Goal: Task Accomplishment & Management: Manage account settings

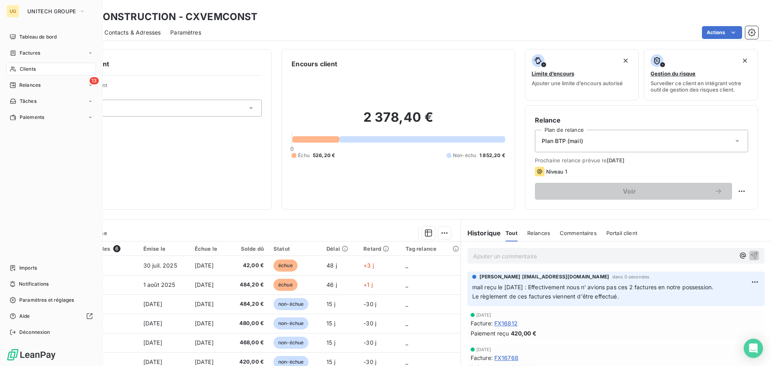
click at [18, 69] on div "Clients" at bounding box center [51, 69] width 90 height 13
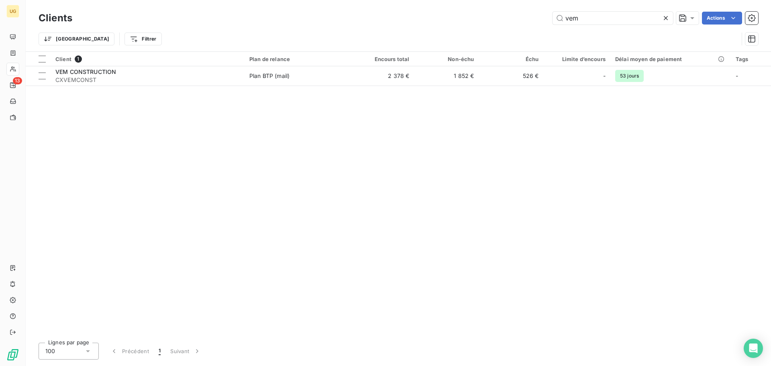
drag, startPoint x: 593, startPoint y: 19, endPoint x: 544, endPoint y: 20, distance: 48.2
click at [545, 20] on div "vem Actions" at bounding box center [420, 18] width 676 height 13
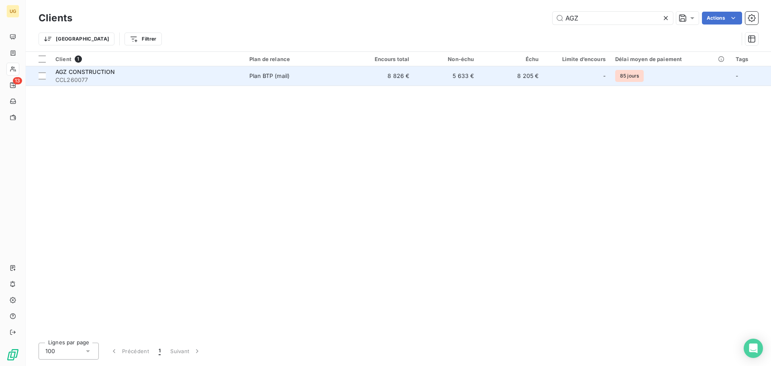
type input "AGZ"
click at [531, 73] on td "8 205 €" at bounding box center [511, 75] width 65 height 19
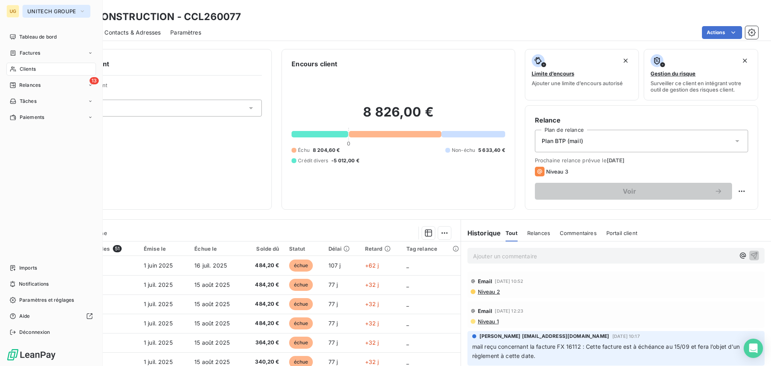
click at [29, 8] on button "UNITECH GROUPE" at bounding box center [56, 11] width 68 height 13
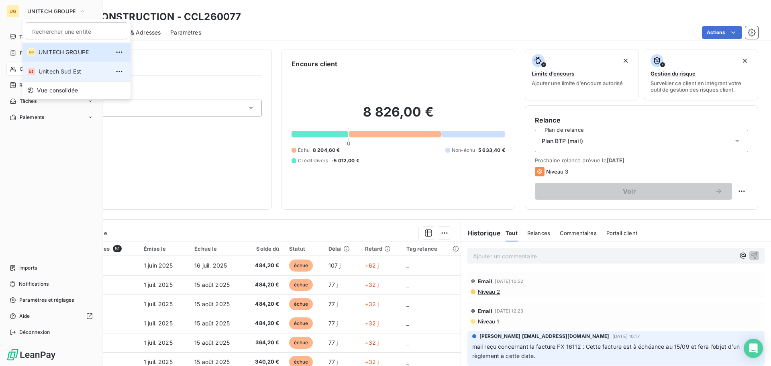
click at [41, 71] on span "Unitech Sud Est" at bounding box center [74, 71] width 71 height 8
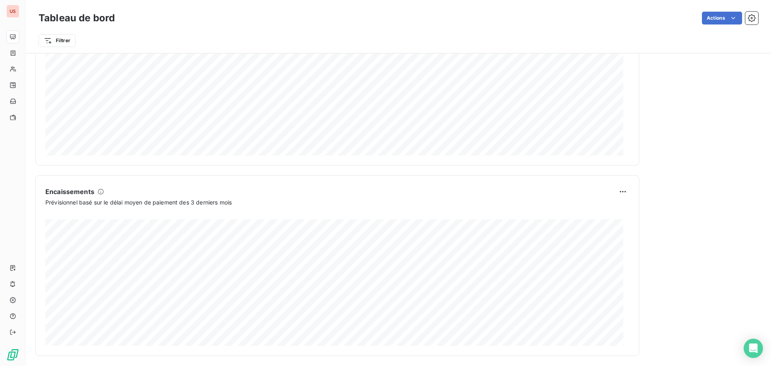
scroll to position [417, 0]
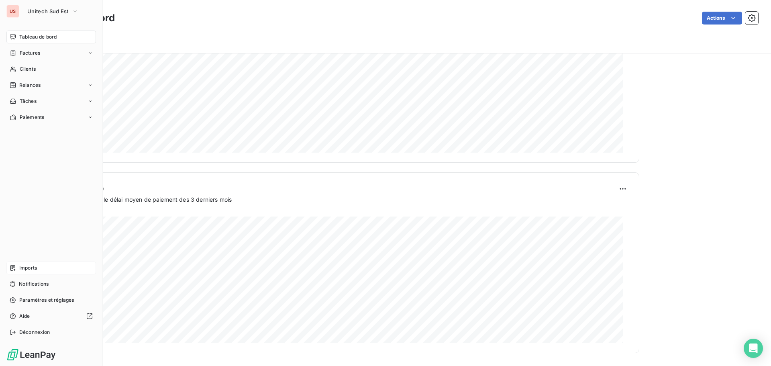
click at [20, 265] on span "Imports" at bounding box center [28, 267] width 18 height 7
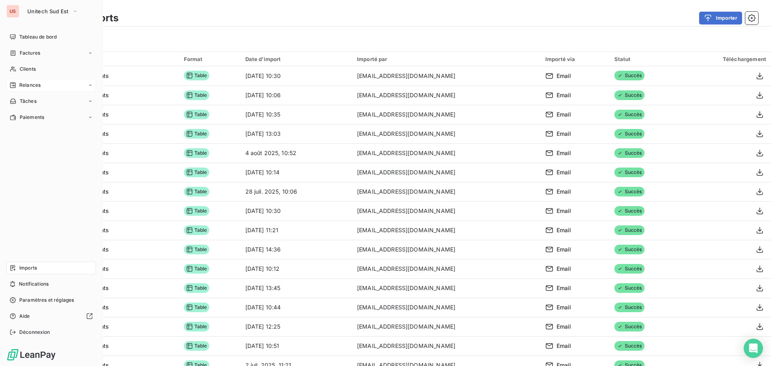
click at [33, 82] on span "Relances" at bounding box center [29, 85] width 21 height 7
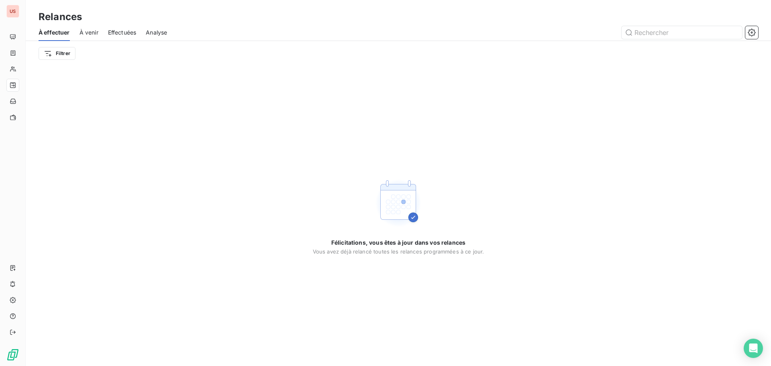
click at [86, 35] on span "À venir" at bounding box center [89, 33] width 19 height 8
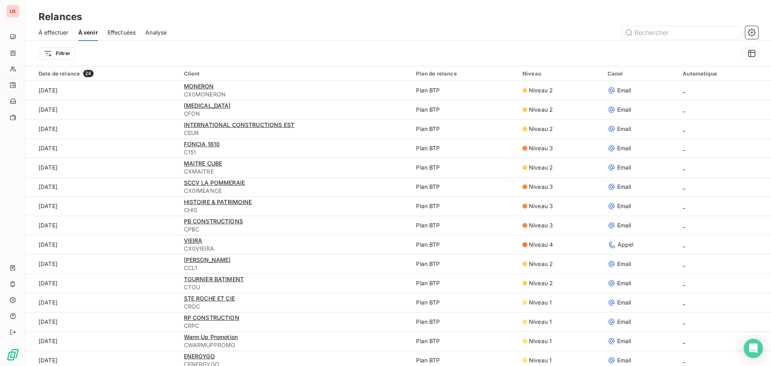
click at [132, 33] on span "Effectuées" at bounding box center [122, 33] width 29 height 8
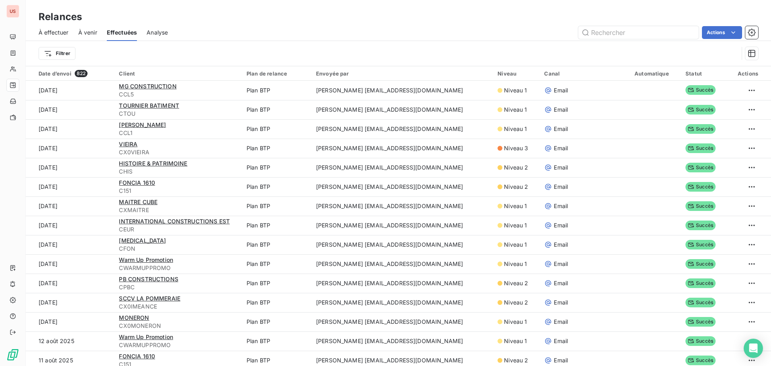
click at [81, 33] on span "À venir" at bounding box center [87, 33] width 19 height 8
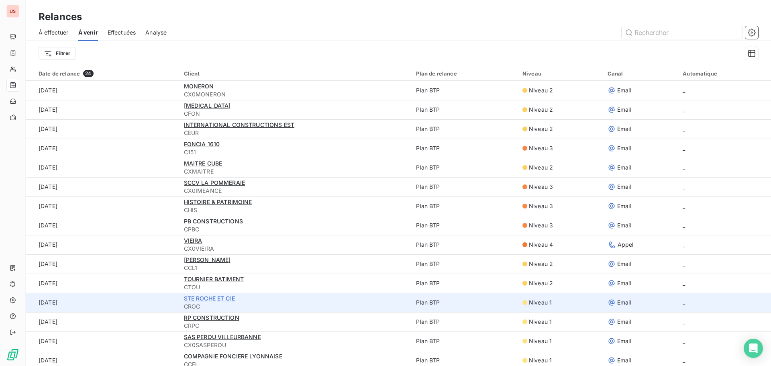
click at [217, 298] on span "STE ROCHE ET CIE" at bounding box center [209, 298] width 51 height 7
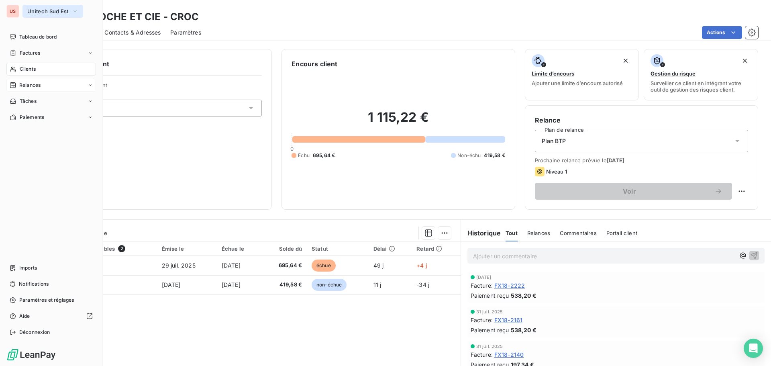
click at [52, 11] on span "Unitech Sud Est" at bounding box center [47, 11] width 41 height 6
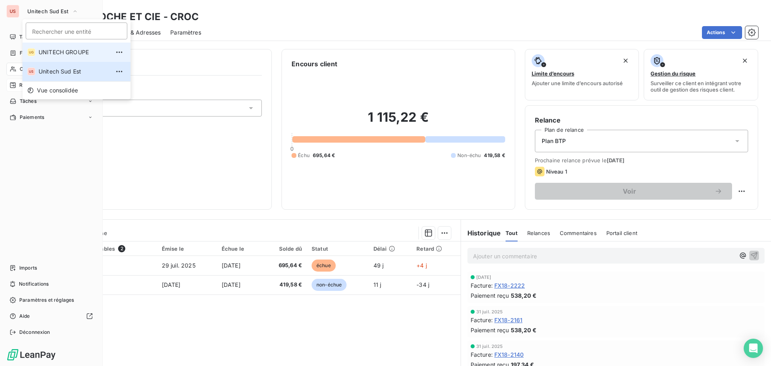
click at [60, 54] on span "UNITECH GROUPE" at bounding box center [74, 52] width 71 height 8
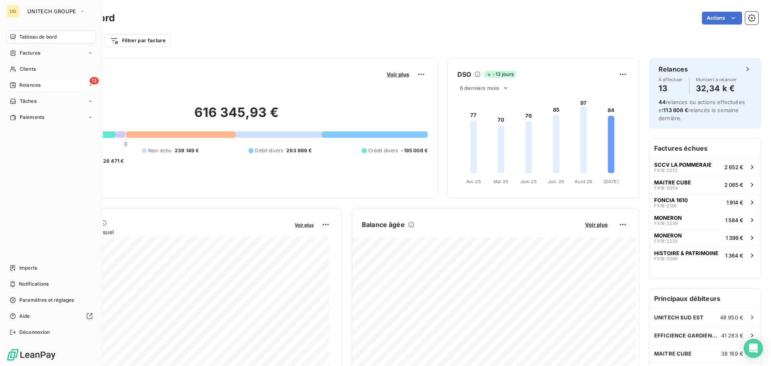
click at [50, 85] on div "13 Relances" at bounding box center [51, 85] width 90 height 13
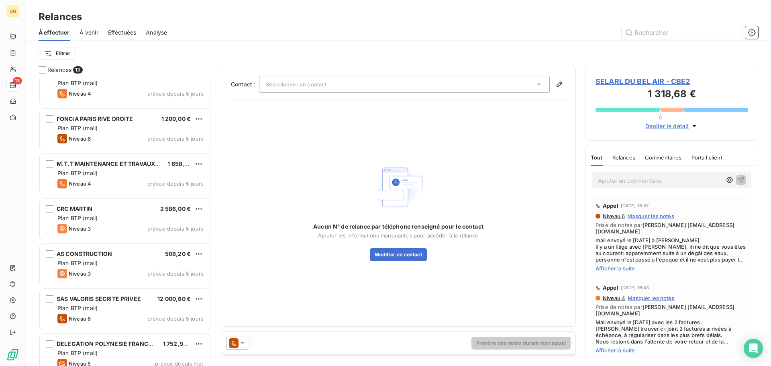
scroll to position [298, 0]
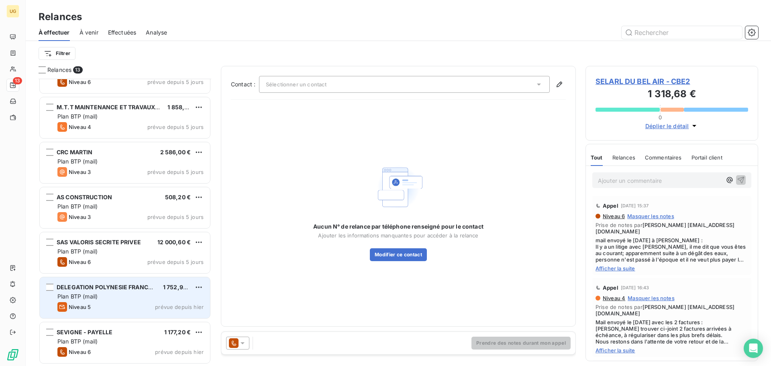
click at [128, 298] on div "Plan BTP (mail)" at bounding box center [130, 296] width 146 height 8
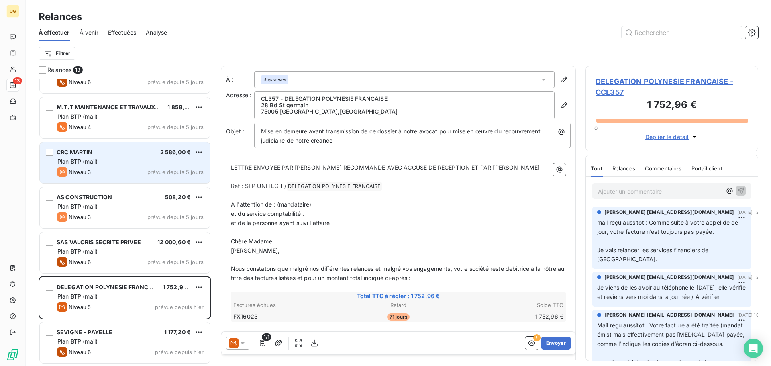
click at [102, 165] on div "Plan BTP (mail)" at bounding box center [130, 161] width 146 height 8
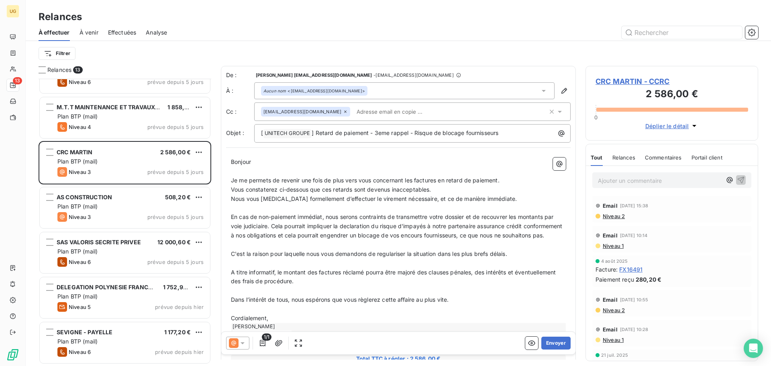
click at [244, 346] on icon at bounding box center [243, 343] width 8 height 8
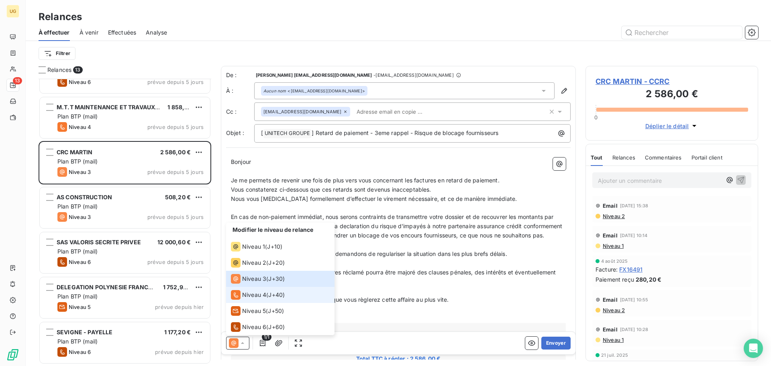
click at [258, 295] on span "Niveau 4" at bounding box center [254, 295] width 24 height 8
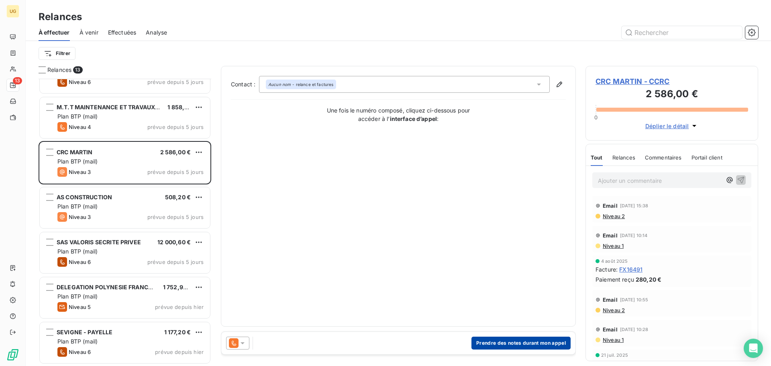
click at [495, 343] on button "Prendre des notes durant mon appel" at bounding box center [520, 342] width 99 height 13
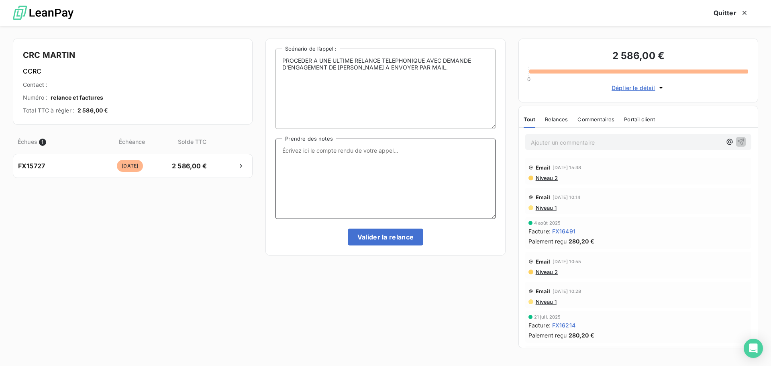
click at [285, 158] on textarea "Prendre des notes" at bounding box center [385, 179] width 220 height 80
type textarea "suite au mail de EMERIC, un avoir de 25% a été envoyé le [DATE] // en attente d…"
click at [373, 237] on button "Valider la relance" at bounding box center [386, 236] width 76 height 17
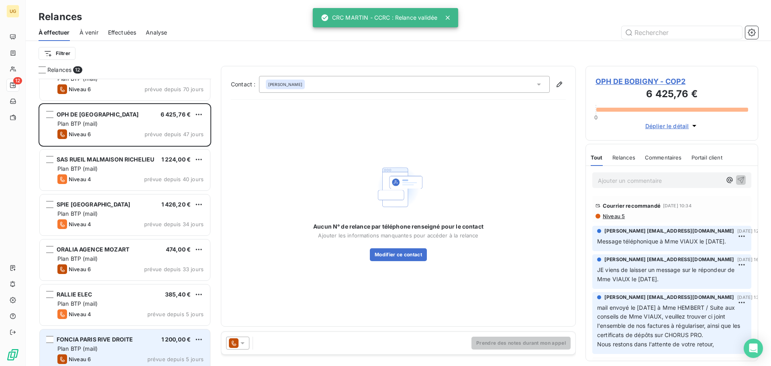
scroll to position [12, 0]
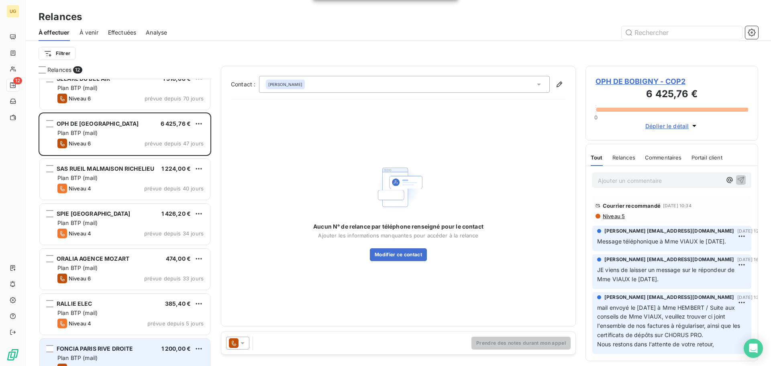
click at [118, 218] on div "SPIE FRANCE 1 426,20 € Plan BTP (mail) Niveau 4 prévue depuis 34 jours" at bounding box center [125, 224] width 170 height 41
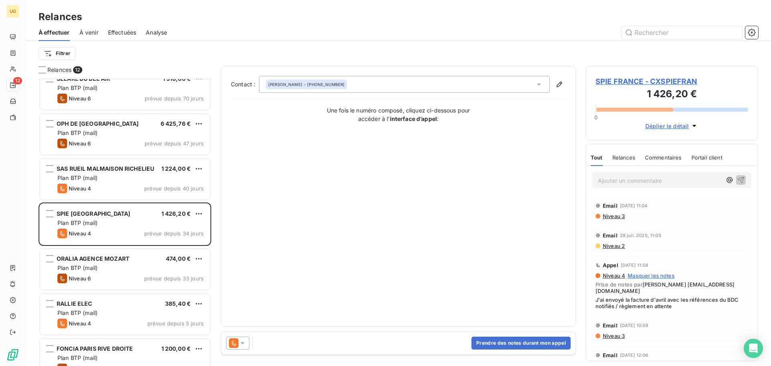
click at [245, 341] on icon at bounding box center [243, 343] width 8 height 8
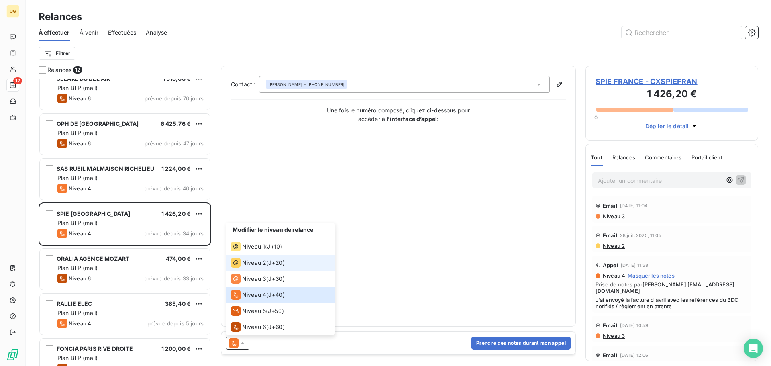
click at [256, 264] on span "Niveau 2" at bounding box center [254, 263] width 24 height 8
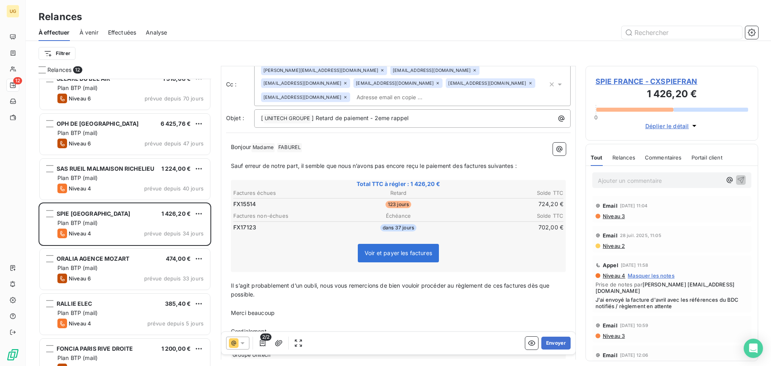
scroll to position [41, 0]
click at [612, 216] on span "Niveau 3" at bounding box center [613, 216] width 23 height 6
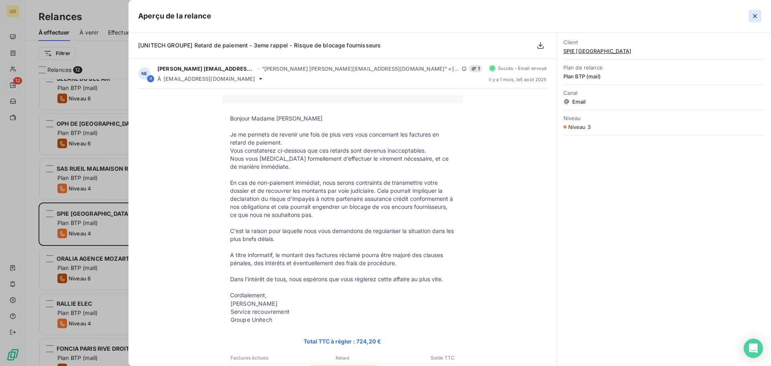
click at [754, 14] on icon "button" at bounding box center [755, 16] width 8 height 8
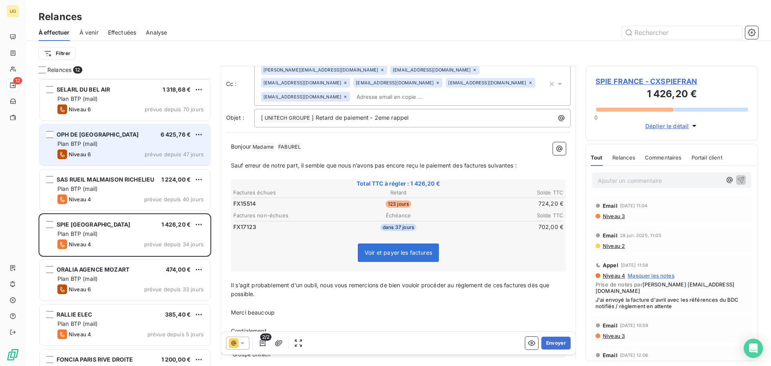
scroll to position [0, 0]
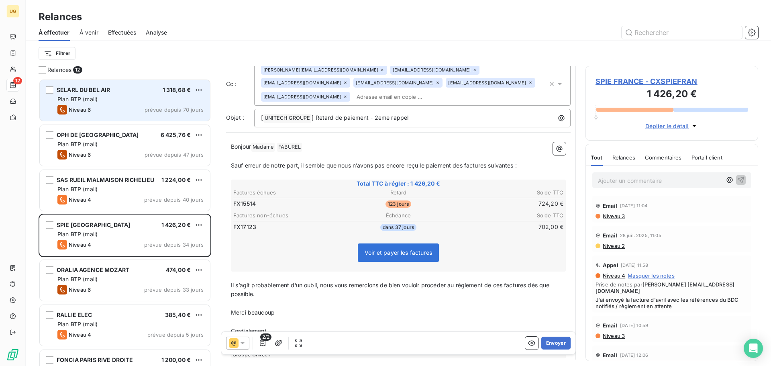
click at [110, 103] on div "SELARL DU BEL AIR 1 318,68 € Plan BTP (mail) Niveau 6 prévue depuis 70 jours" at bounding box center [125, 100] width 170 height 41
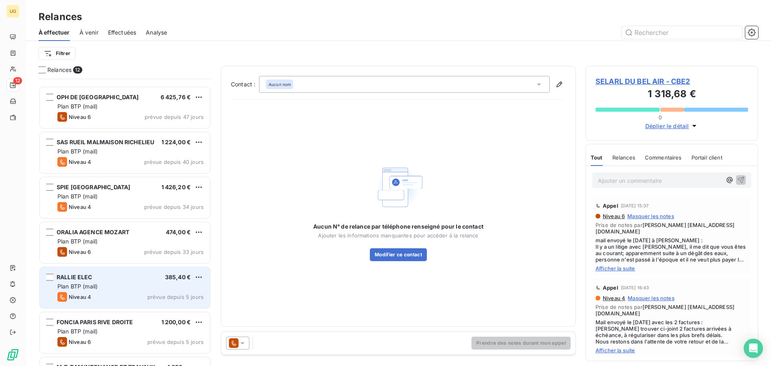
scroll to position [121, 0]
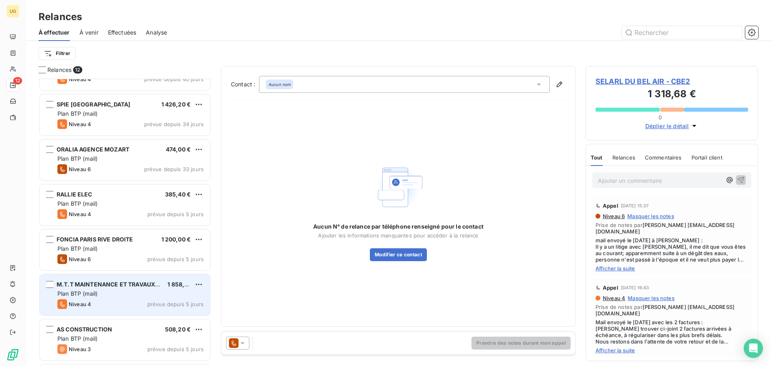
click at [122, 294] on div "Plan BTP (mail)" at bounding box center [130, 293] width 146 height 8
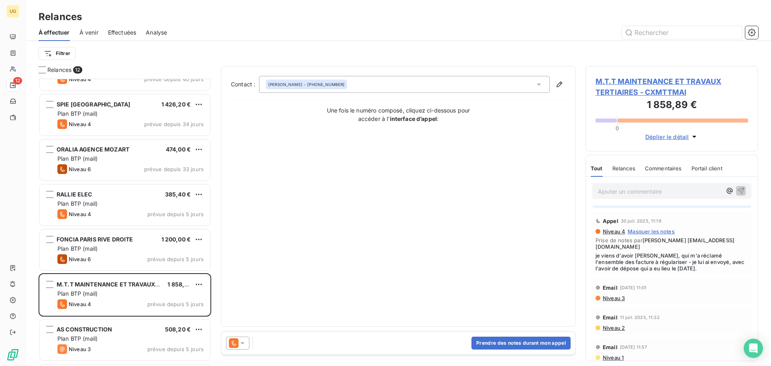
scroll to position [113, 0]
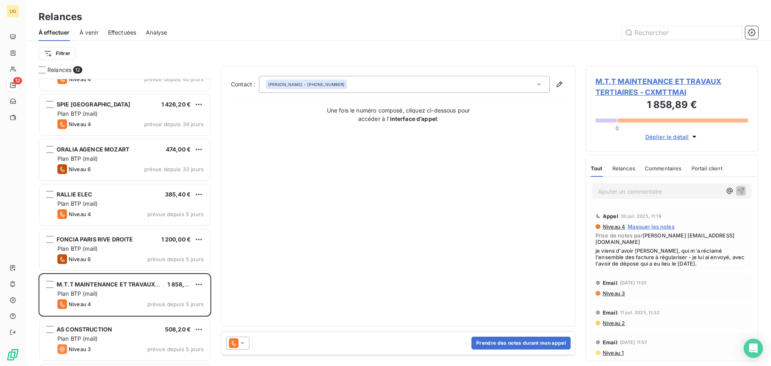
click at [240, 343] on icon at bounding box center [243, 343] width 8 height 8
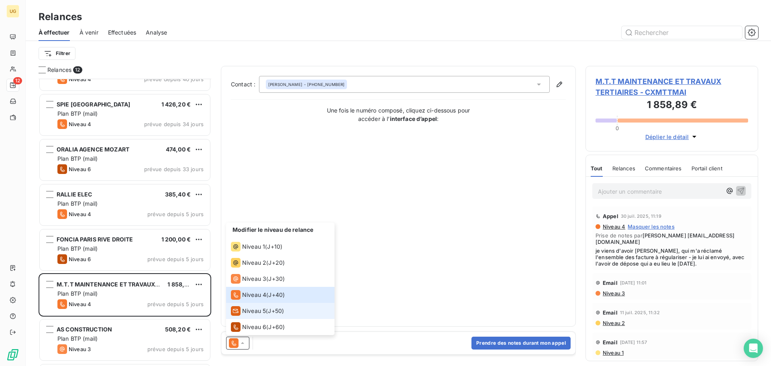
click at [248, 310] on span "Niveau 5" at bounding box center [254, 311] width 24 height 8
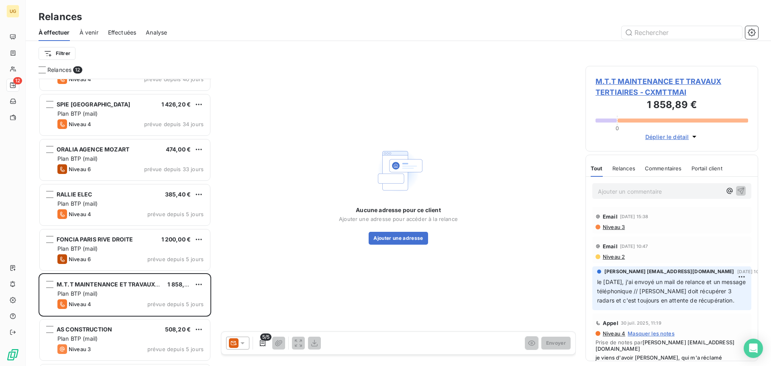
click at [630, 80] on span "M.T.T MAINTENANCE ET TRAVAUX TERTIAIRES - CXMTTMAI" at bounding box center [671, 87] width 153 height 22
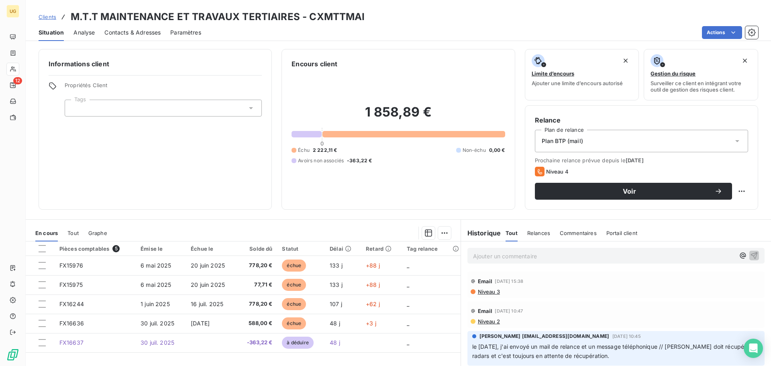
click at [119, 33] on span "Contacts & Adresses" at bounding box center [132, 33] width 56 height 8
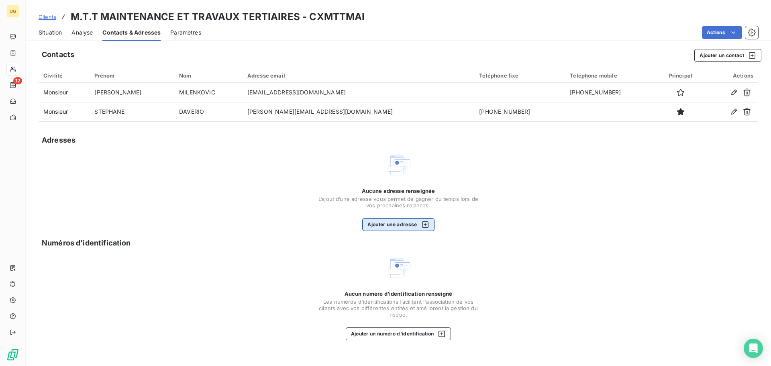
click at [378, 227] on button "Ajouter une adresse" at bounding box center [398, 224] width 72 height 13
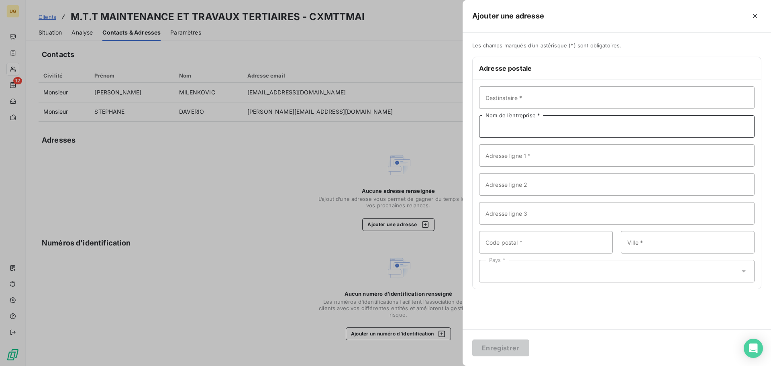
click at [500, 127] on input "Nom de l’entreprise *" at bounding box center [616, 126] width 275 height 22
paste input "M M.T.T MAINTENANCE ET TRAVAUX TERTIAIRES"
click at [495, 125] on input "M M.T.T MAINTENANCE ET TRAVAUX TERTIAIRES" at bounding box center [616, 126] width 275 height 22
drag, startPoint x: 492, startPoint y: 126, endPoint x: 481, endPoint y: 127, distance: 11.7
click at [481, 127] on input "M M.T.T MAINTENANCE ET TRAVAUX TERTIAIRES" at bounding box center [616, 126] width 275 height 22
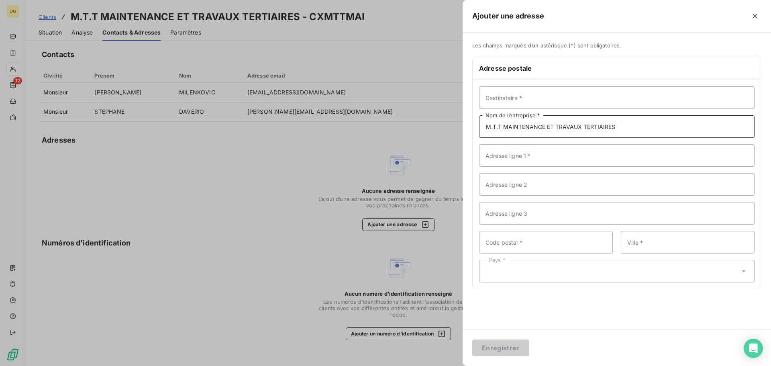
type input "M.T.T MAINTENANCE ET TRAVAUX TERTIAIRES"
click at [500, 97] on input "Destinataire *" at bounding box center [616, 97] width 275 height 22
type input "Monsieur [PERSON_NAME]"
click at [506, 159] on input "Adresse ligne 1 *" at bounding box center [616, 155] width 275 height 22
paste input "LES COLLINES DE [PERSON_NAME]"
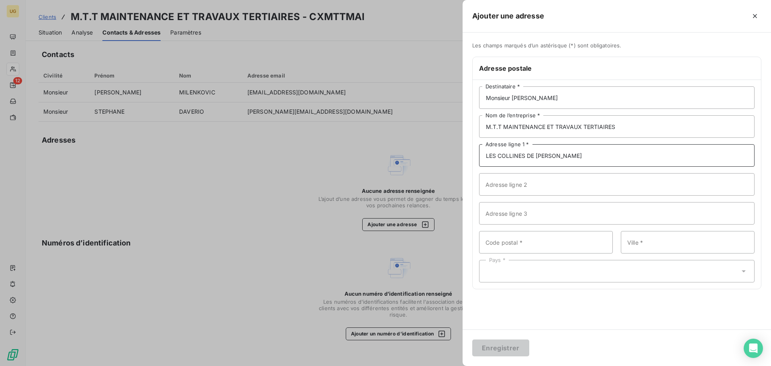
type input "LES COLLINES DE [PERSON_NAME]"
click at [491, 176] on input "Adresse ligne 2" at bounding box center [616, 184] width 275 height 22
paste input "[STREET_ADDRESS]"
click at [556, 185] on input "[STREET_ADDRESS]" at bounding box center [616, 184] width 275 height 22
drag, startPoint x: 557, startPoint y: 188, endPoint x: 633, endPoint y: 190, distance: 76.3
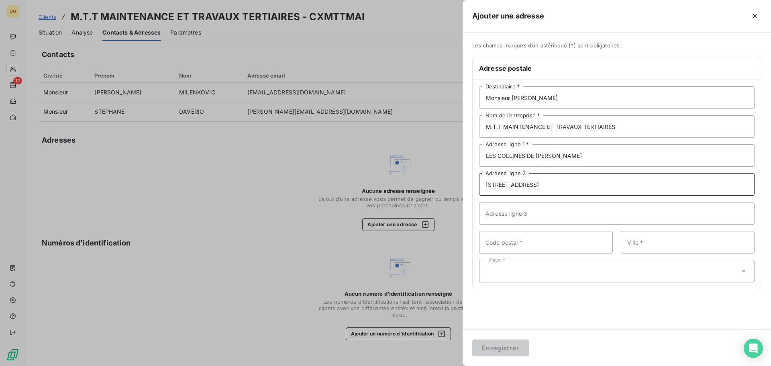
click at [633, 190] on input "[STREET_ADDRESS]" at bounding box center [616, 184] width 275 height 22
type input "[STREET_ADDRESS]"
click at [508, 242] on input "Code postal *" at bounding box center [546, 242] width 134 height 22
paste input "06560 [GEOGRAPHIC_DATA] [GEOGRAPHIC_DATA]"
drag, startPoint x: 505, startPoint y: 243, endPoint x: 567, endPoint y: 241, distance: 62.7
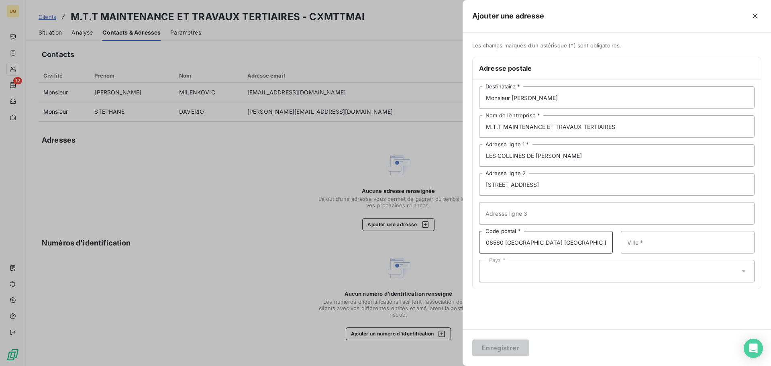
click at [567, 241] on input "06560 [GEOGRAPHIC_DATA] [GEOGRAPHIC_DATA]" at bounding box center [546, 242] width 134 height 22
type input "06560"
click at [639, 239] on input "Ville *" at bounding box center [688, 242] width 134 height 22
paste input "VALBONNE [GEOGRAPHIC_DATA]"
drag, startPoint x: 658, startPoint y: 245, endPoint x: 716, endPoint y: 240, distance: 57.3
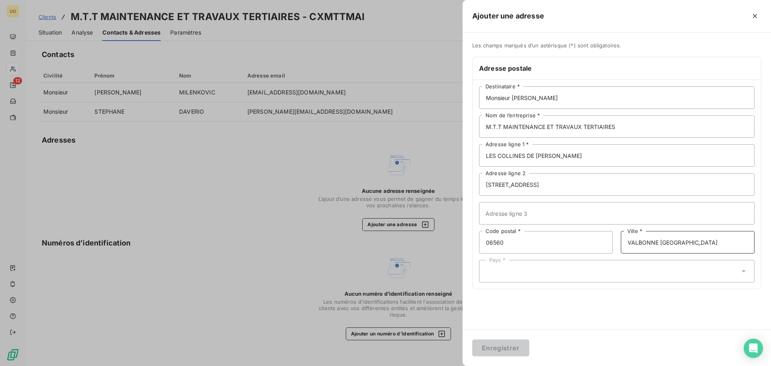
click at [716, 240] on input "VALBONNE [GEOGRAPHIC_DATA]" at bounding box center [688, 242] width 134 height 22
type input "VALBONNE"
click at [525, 270] on div "Pays *" at bounding box center [616, 271] width 275 height 22
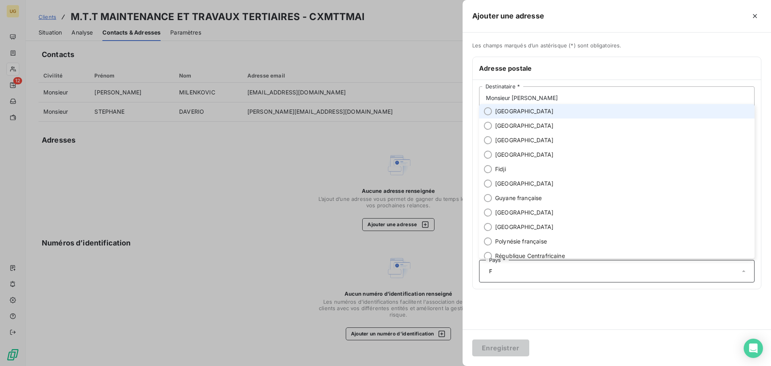
click at [487, 109] on input "radio" at bounding box center [488, 111] width 8 height 8
type input "F"
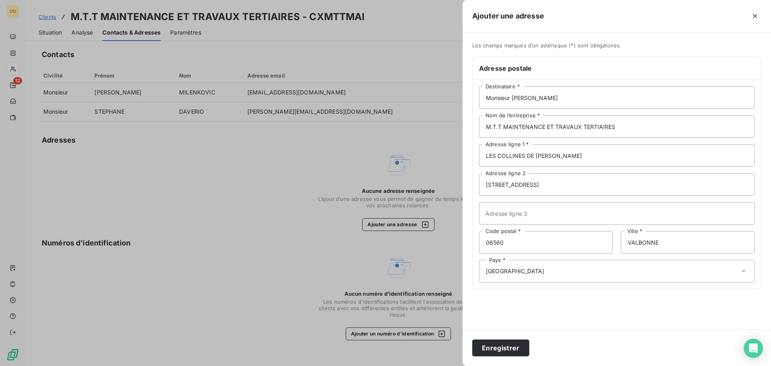
click at [615, 322] on div "Les champs marqués d’un astérisque (*) sont obligatoires. Adresse postale Monsi…" at bounding box center [617, 181] width 308 height 297
click at [516, 347] on button "Enregistrer" at bounding box center [500, 347] width 57 height 17
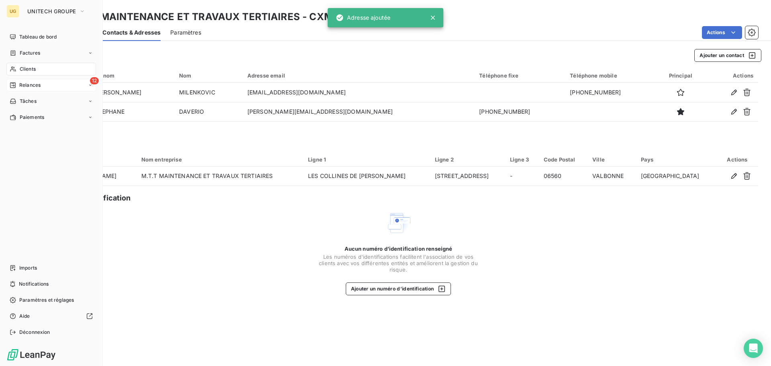
click at [20, 86] on span "Relances" at bounding box center [29, 85] width 21 height 7
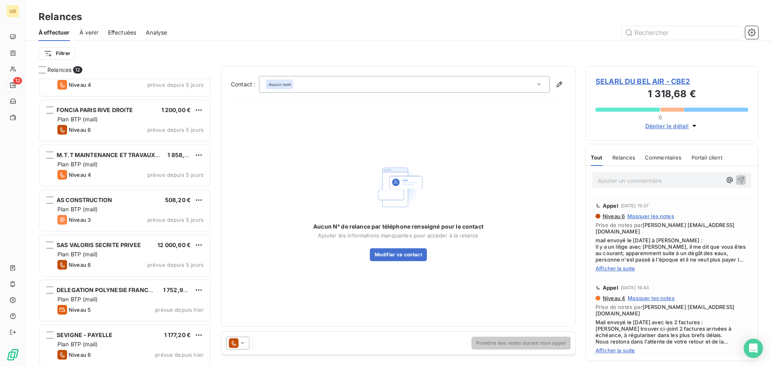
scroll to position [253, 0]
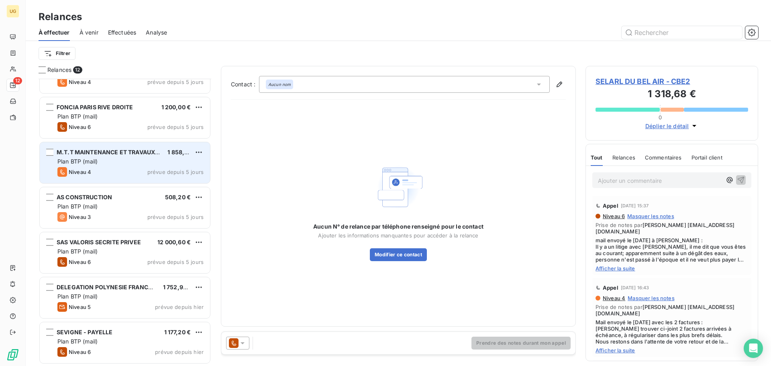
click at [96, 165] on div "M.T.T MAINTENANCE ET TRAVAUX TERTIAIRES 1 858,89 € Plan BTP (mail) Niveau 4 pré…" at bounding box center [125, 162] width 170 height 41
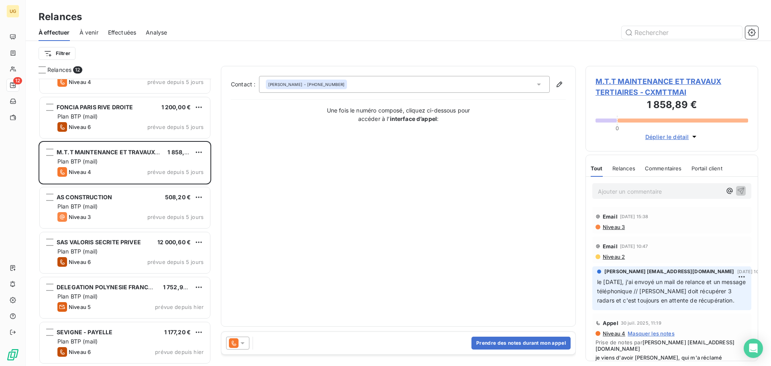
click at [243, 343] on icon at bounding box center [243, 343] width 4 height 2
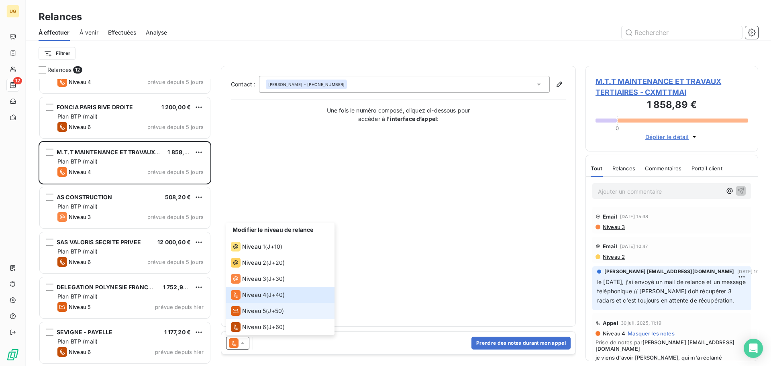
click at [249, 310] on span "Niveau 5" at bounding box center [254, 311] width 24 height 8
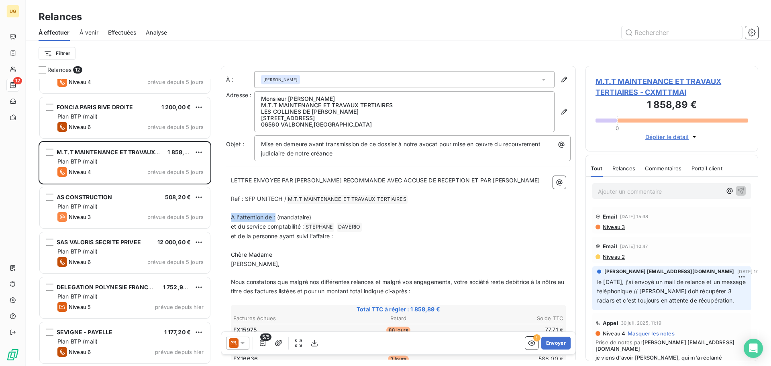
drag, startPoint x: 275, startPoint y: 217, endPoint x: 232, endPoint y: 216, distance: 43.4
click at [232, 216] on span "A l'attention de : (mandataire)" at bounding box center [271, 217] width 81 height 7
copy span "A l'attention de :"
drag, startPoint x: 305, startPoint y: 225, endPoint x: 216, endPoint y: 225, distance: 88.7
click at [216, 225] on div "Relances 12 ORALIA AGENCE MOZART 474,00 € Plan BTP (mail) Niveau 6 prévue depui…" at bounding box center [398, 216] width 745 height 300
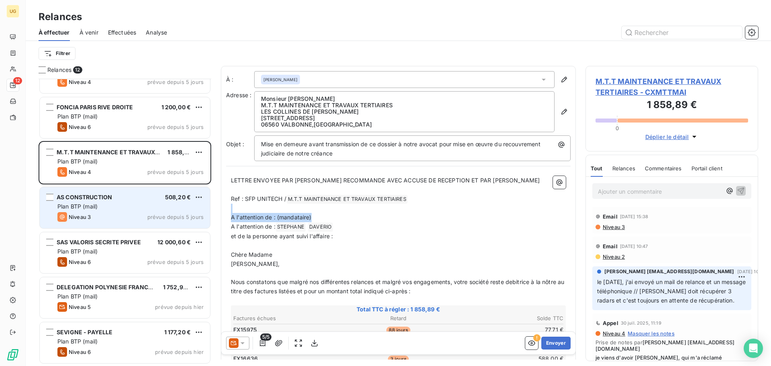
drag, startPoint x: 334, startPoint y: 214, endPoint x: 200, endPoint y: 212, distance: 134.1
click at [200, 212] on div "Relances 12 ORALIA AGENCE MOZART 474,00 € Plan BTP (mail) Niveau 6 prévue depui…" at bounding box center [398, 216] width 745 height 300
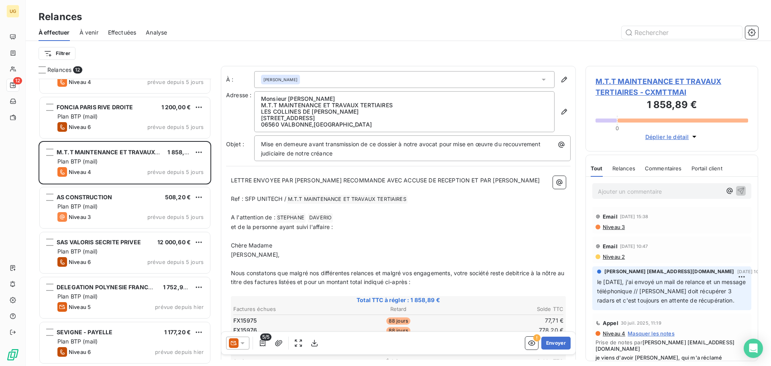
click at [275, 219] on span "A l'attention de :" at bounding box center [253, 217] width 45 height 7
click at [340, 226] on p "et de la personne ayant suivi l'affaire :" at bounding box center [398, 226] width 335 height 9
click at [334, 227] on span "et de la personne ayant suivi l'affaire : [PERSON_NAME]" at bounding box center [306, 226] width 151 height 7
drag, startPoint x: 273, startPoint y: 247, endPoint x: 218, endPoint y: 241, distance: 55.3
click at [218, 241] on div "Relances 12 ORALIA AGENCE MOZART 474,00 € Plan BTP (mail) Niveau 6 prévue depui…" at bounding box center [398, 216] width 745 height 300
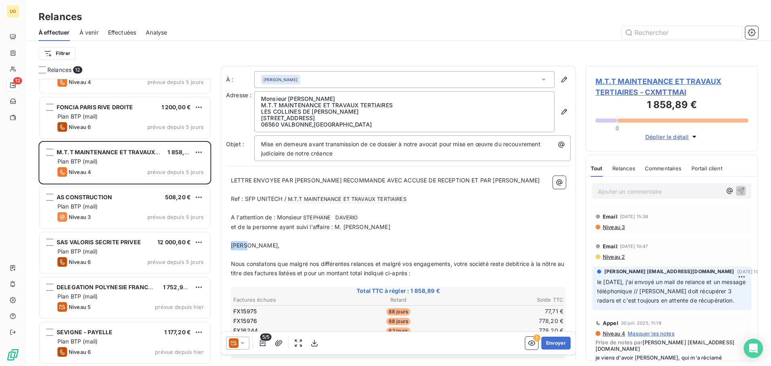
click at [232, 245] on span "[PERSON_NAME]," at bounding box center [255, 245] width 49 height 7
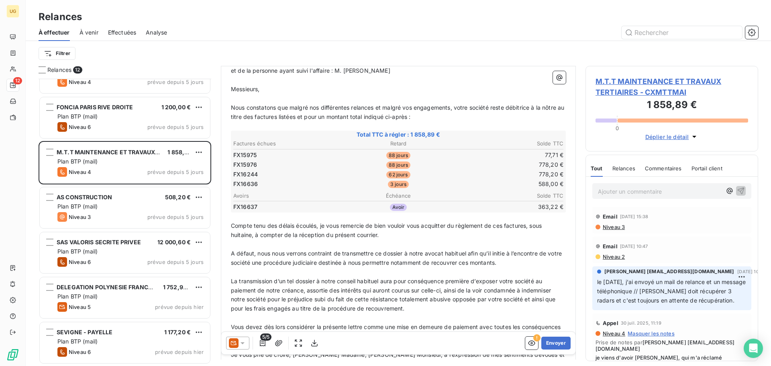
scroll to position [299, 0]
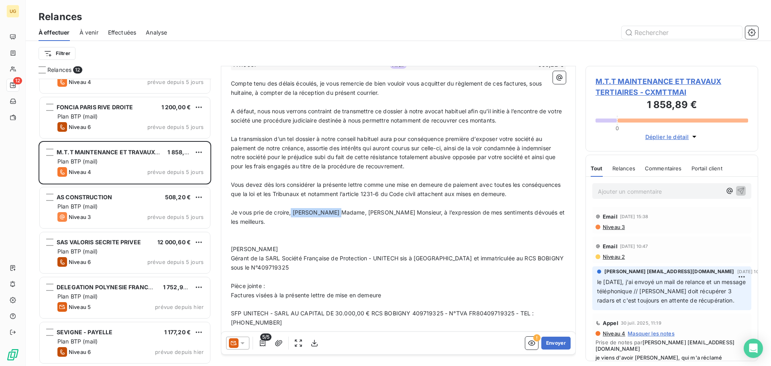
drag, startPoint x: 338, startPoint y: 214, endPoint x: 292, endPoint y: 216, distance: 46.2
click at [292, 216] on p "Je vous prie de croire, [PERSON_NAME] Madame, [PERSON_NAME] Monsieur, à l’expre…" at bounding box center [398, 217] width 335 height 18
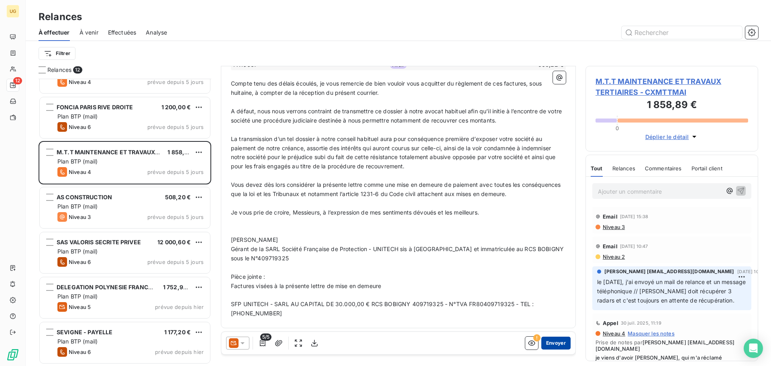
click at [554, 342] on button "Envoyer" at bounding box center [555, 342] width 29 height 13
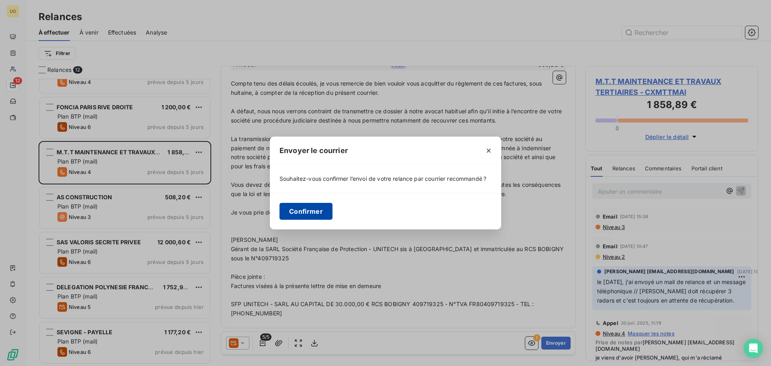
click at [290, 211] on button "Confirmer" at bounding box center [305, 211] width 53 height 17
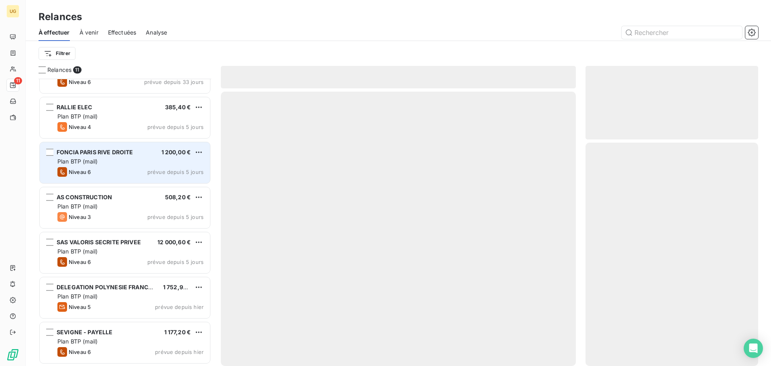
scroll to position [208, 0]
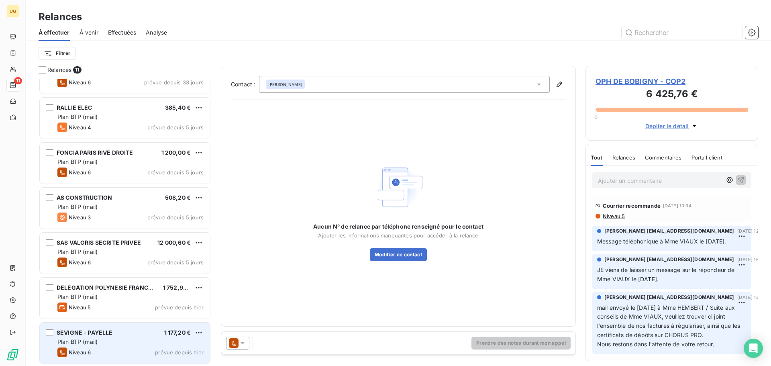
click at [135, 337] on div "SEVIGNE - PAYELLE 1 177,20 € Plan BTP (mail) Niveau 6 prévue depuis [DATE]" at bounding box center [125, 342] width 170 height 41
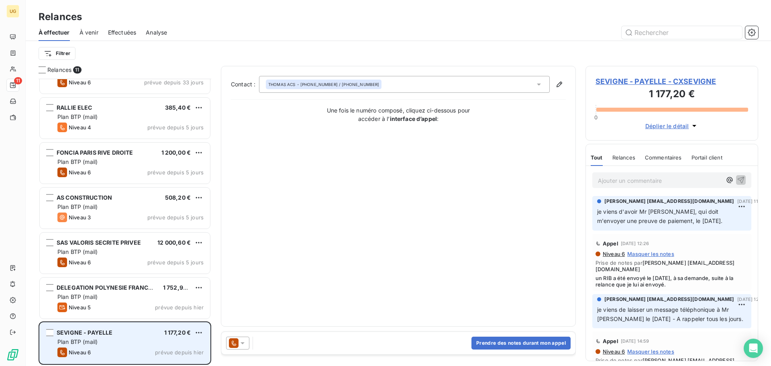
scroll to position [208, 0]
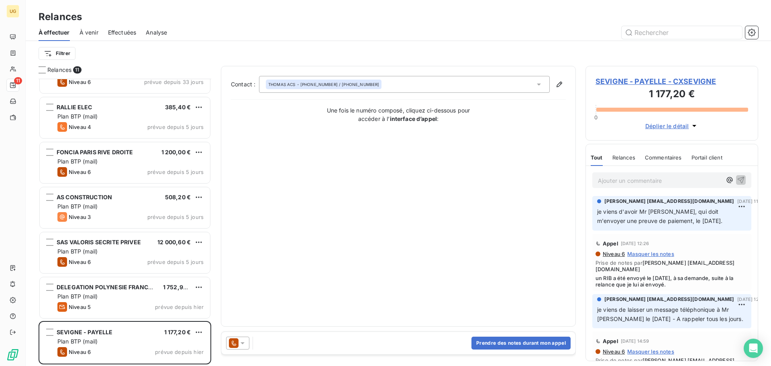
click at [243, 344] on icon at bounding box center [243, 343] width 4 height 2
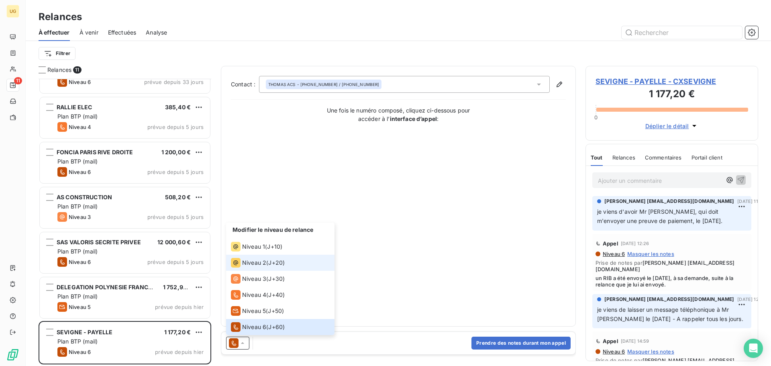
click at [257, 265] on span "Niveau 2" at bounding box center [254, 263] width 24 height 8
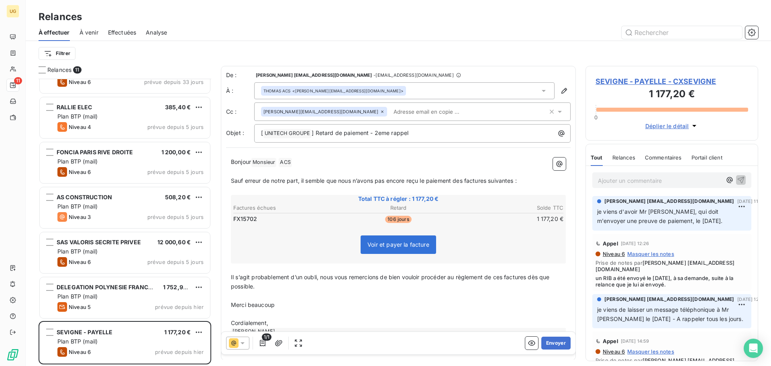
click at [632, 181] on p "Ajouter un commentaire ﻿" at bounding box center [660, 180] width 124 height 10
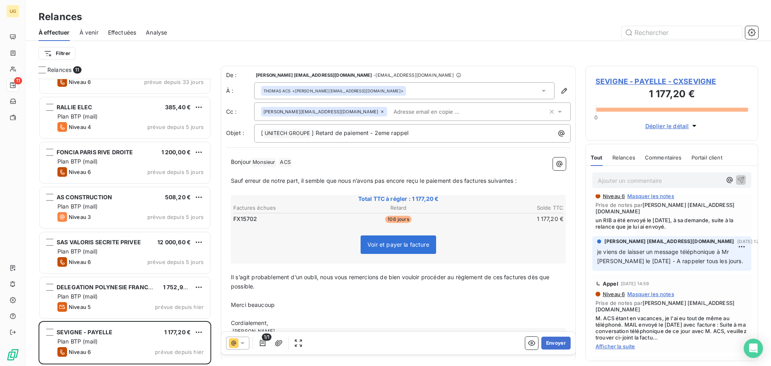
scroll to position [127, 0]
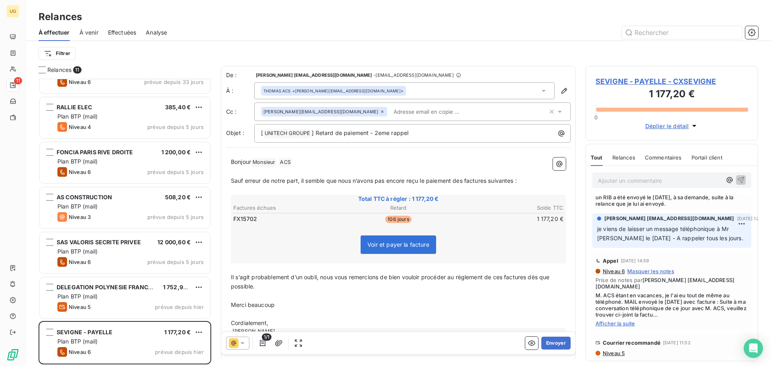
click at [617, 351] on span "Niveau 5" at bounding box center [613, 353] width 23 height 6
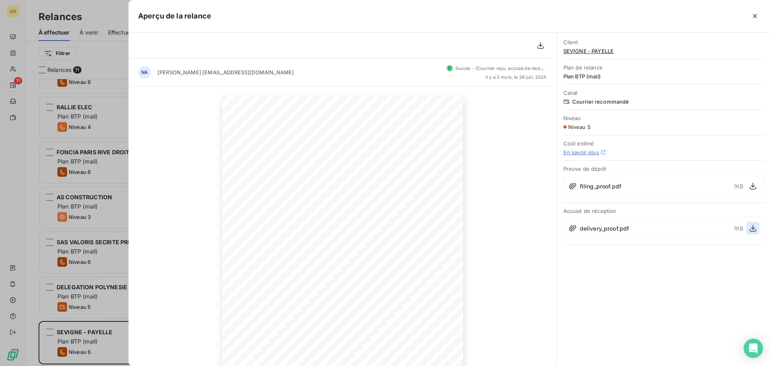
click at [749, 229] on icon "button" at bounding box center [753, 228] width 8 height 8
click at [755, 16] on icon "button" at bounding box center [755, 16] width 4 height 4
